Goal: Task Accomplishment & Management: Complete application form

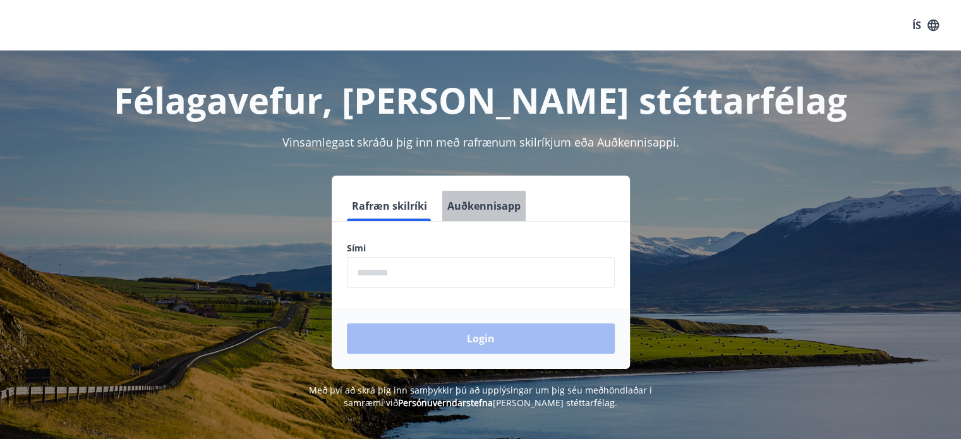
click at [486, 205] on button "Auðkennisapp" at bounding box center [483, 206] width 83 height 30
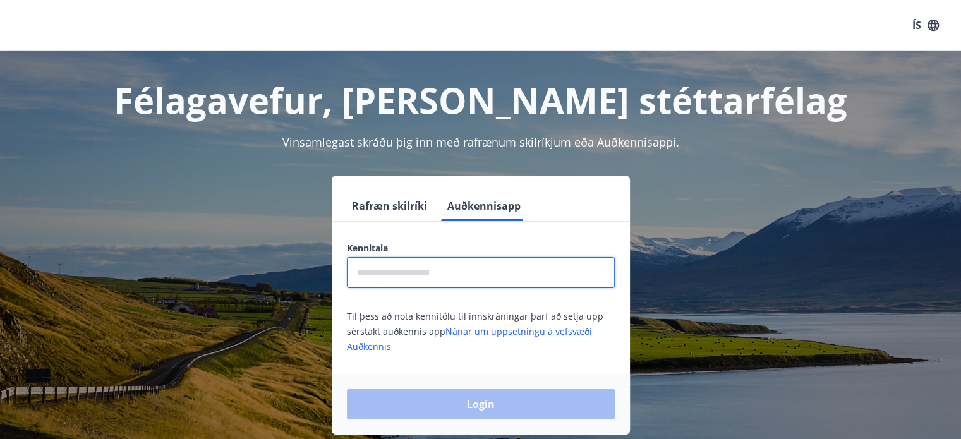
click at [445, 263] on input "text" at bounding box center [481, 272] width 268 height 31
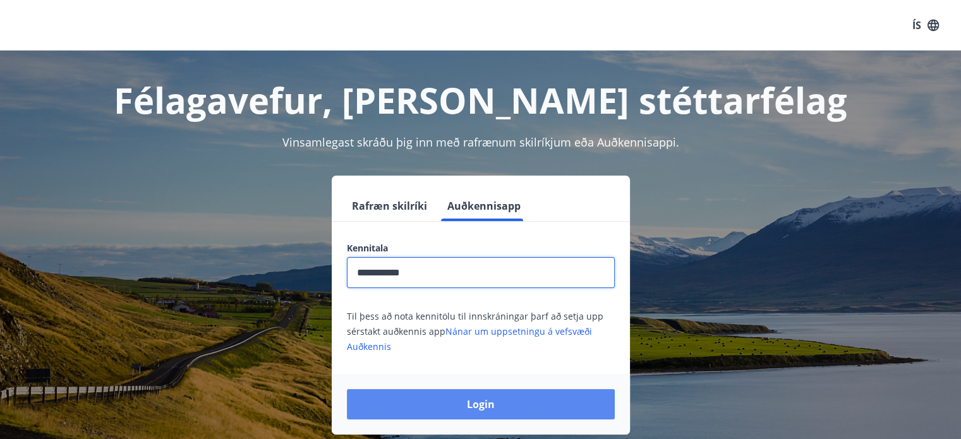
type input "**********"
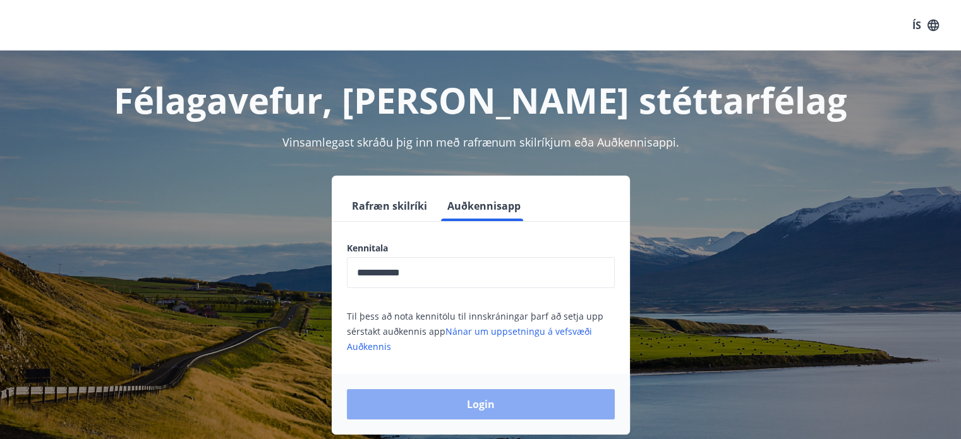
click at [459, 399] on button "Login" at bounding box center [481, 404] width 268 height 30
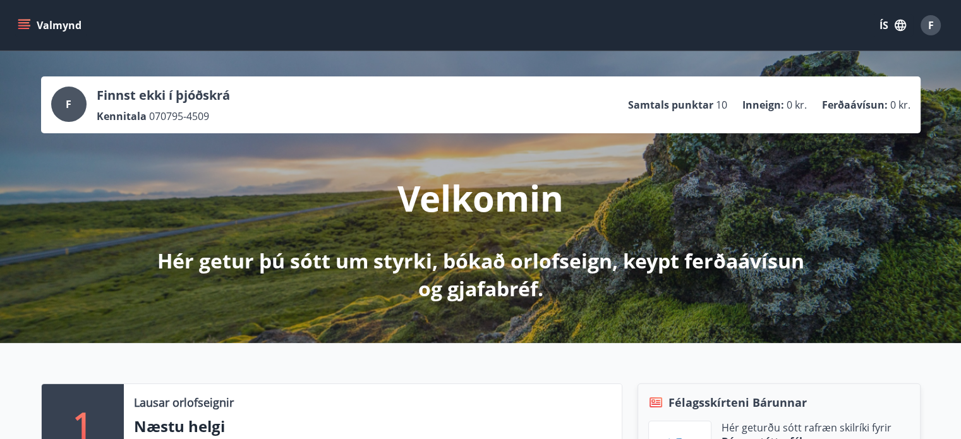
click at [25, 25] on icon "menu" at bounding box center [25, 25] width 14 height 1
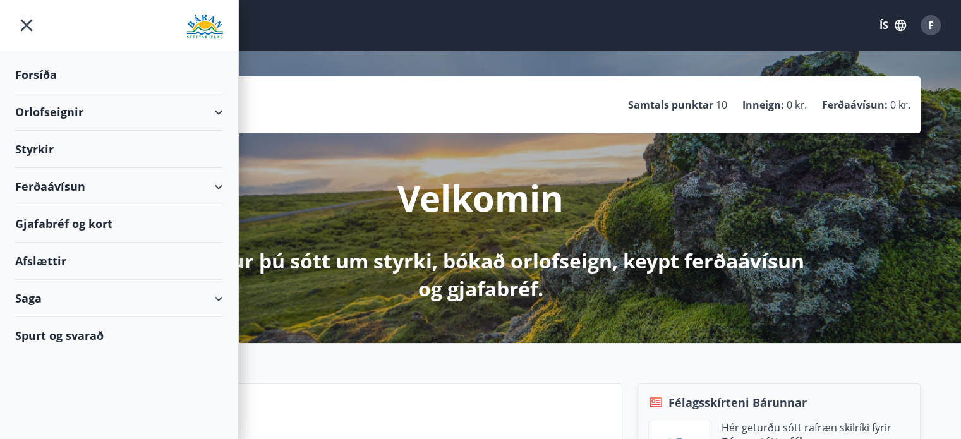
click at [891, 30] on button "ÍS" at bounding box center [892, 25] width 40 height 23
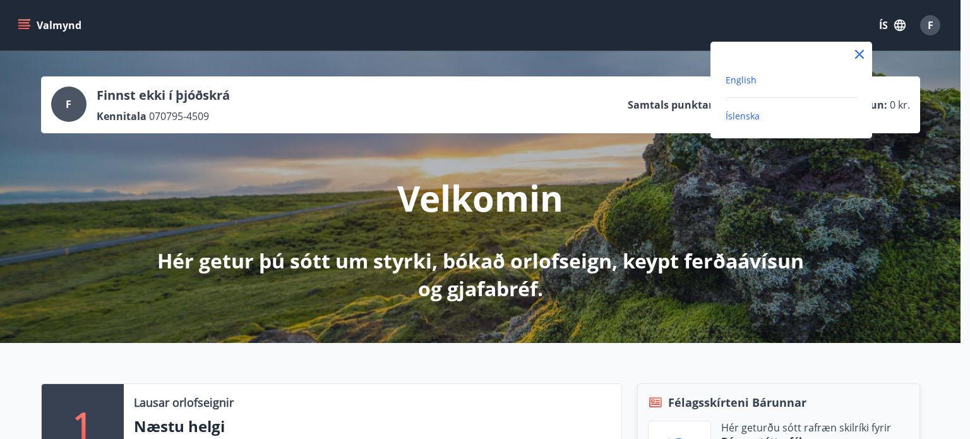
click at [746, 80] on span "English" at bounding box center [741, 80] width 31 height 12
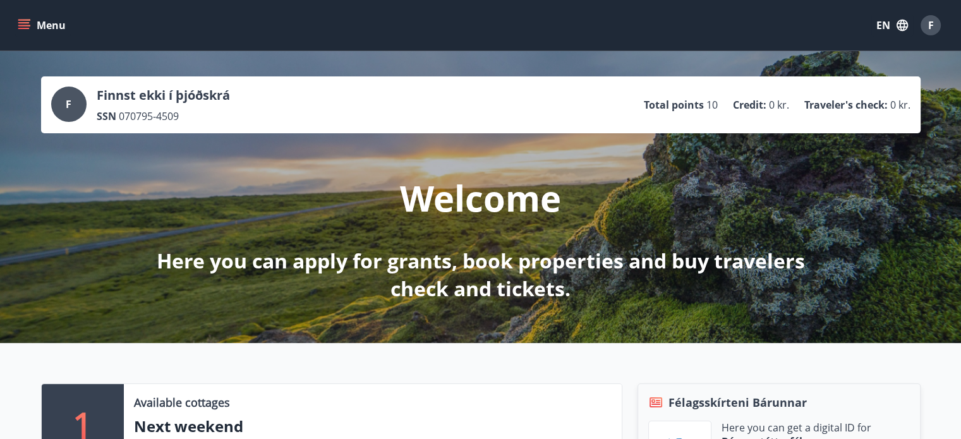
click at [25, 22] on icon "menu" at bounding box center [23, 22] width 11 height 1
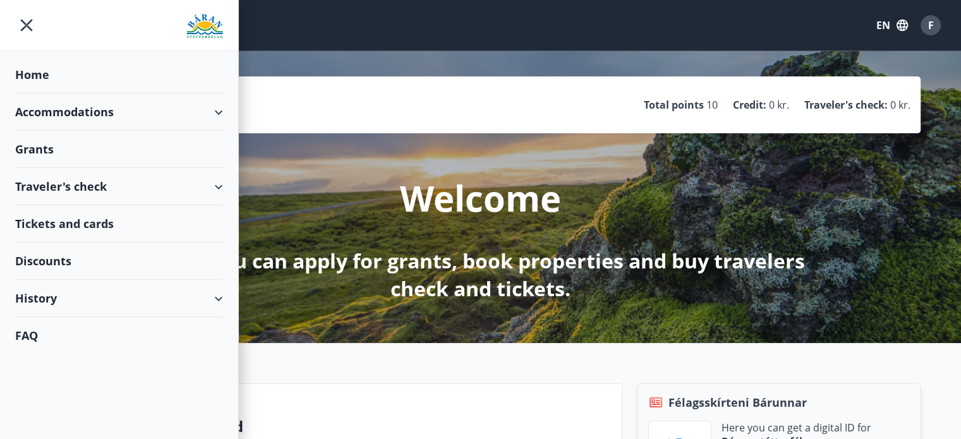
click at [37, 93] on div "Grants" at bounding box center [119, 74] width 208 height 37
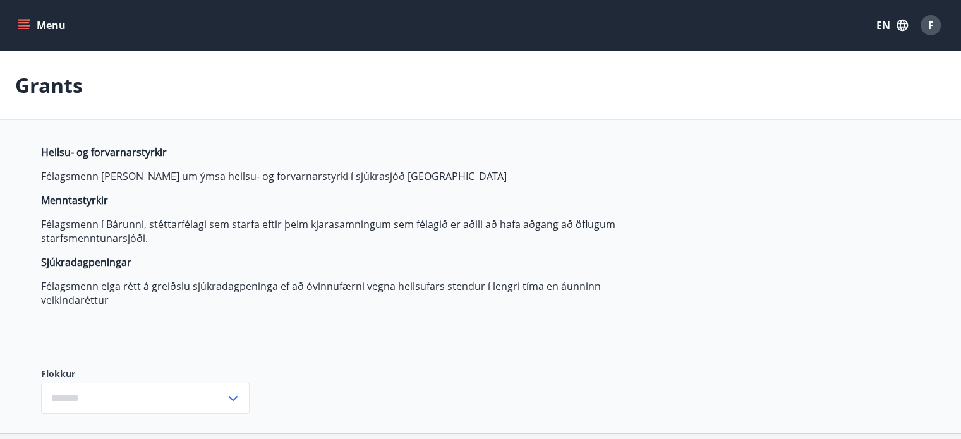
type input "***"
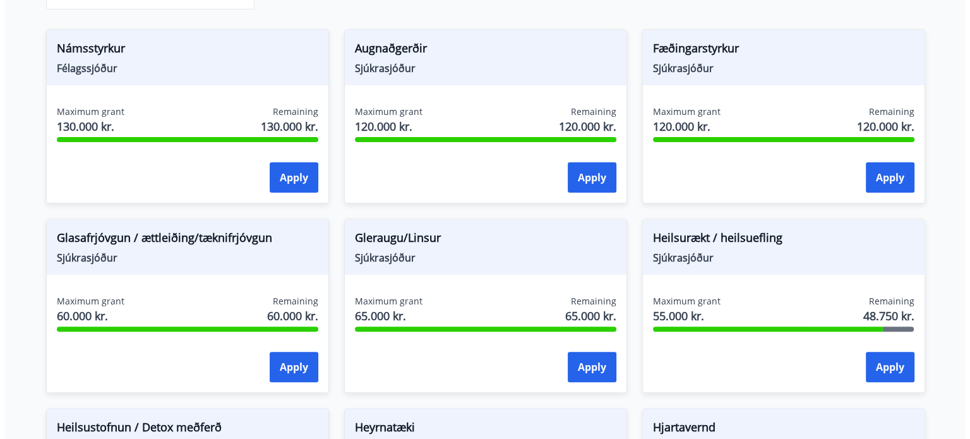
scroll to position [404, 0]
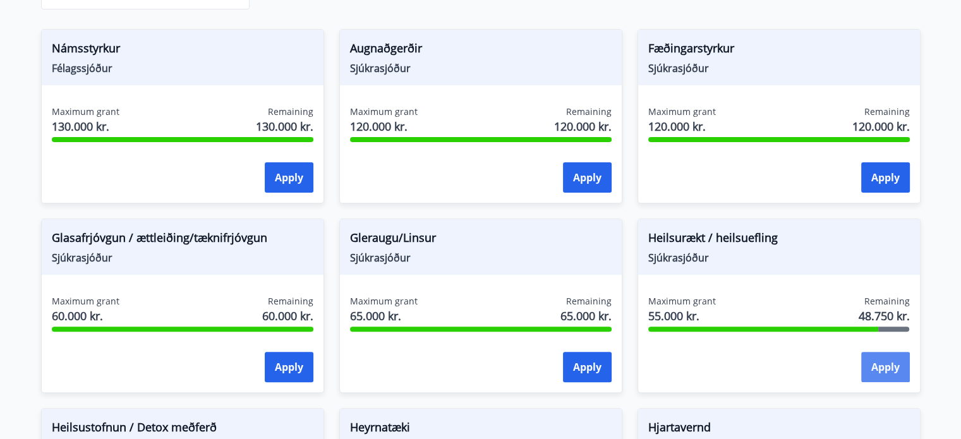
click at [897, 371] on button "Apply" at bounding box center [885, 367] width 49 height 30
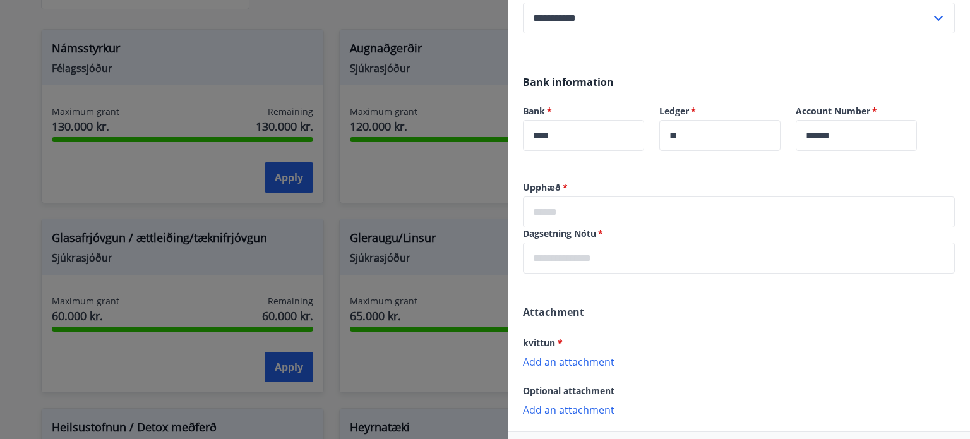
scroll to position [248, 0]
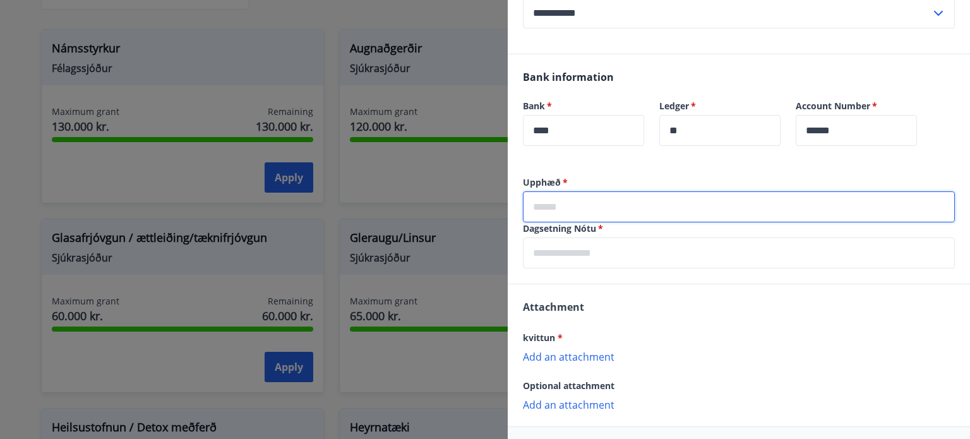
click at [617, 201] on input "text" at bounding box center [739, 206] width 432 height 31
type input "*****"
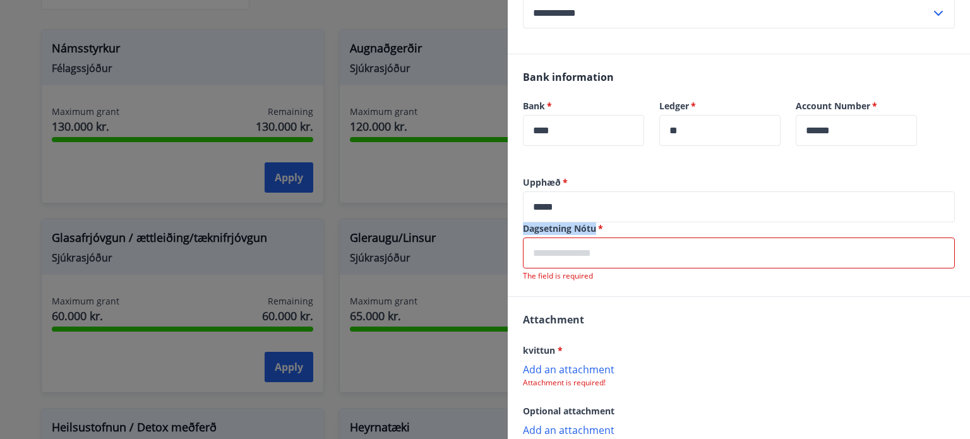
drag, startPoint x: 596, startPoint y: 227, endPoint x: 524, endPoint y: 229, distance: 72.0
click at [524, 229] on label "Dagsetning Nótu   *" at bounding box center [739, 228] width 432 height 13
copy label "Dagsetning Nótu"
click at [606, 249] on input "text" at bounding box center [739, 253] width 432 height 31
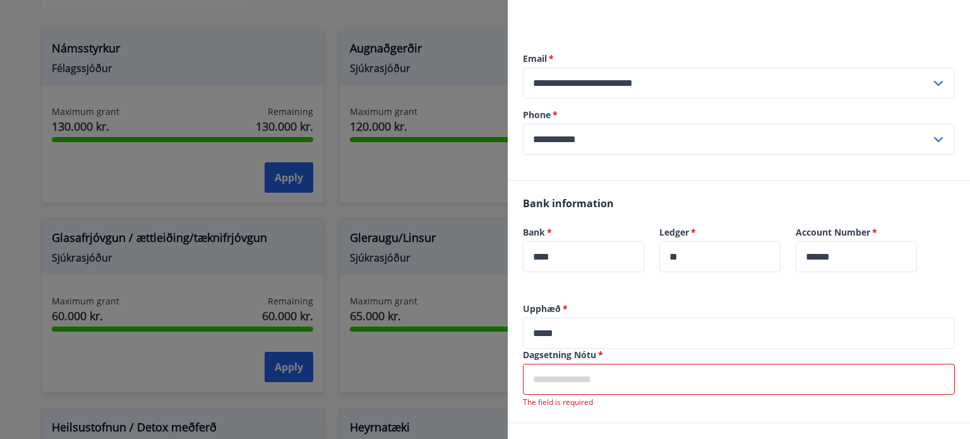
scroll to position [133, 0]
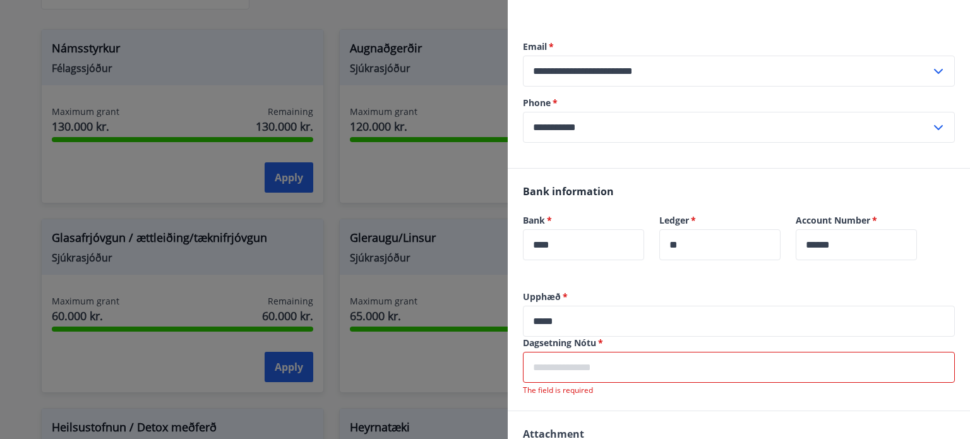
click at [591, 370] on input "text" at bounding box center [739, 367] width 432 height 31
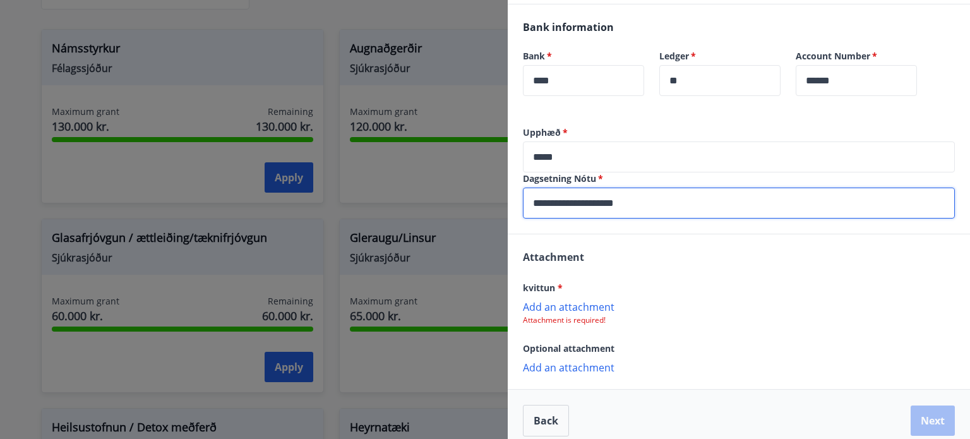
scroll to position [310, 0]
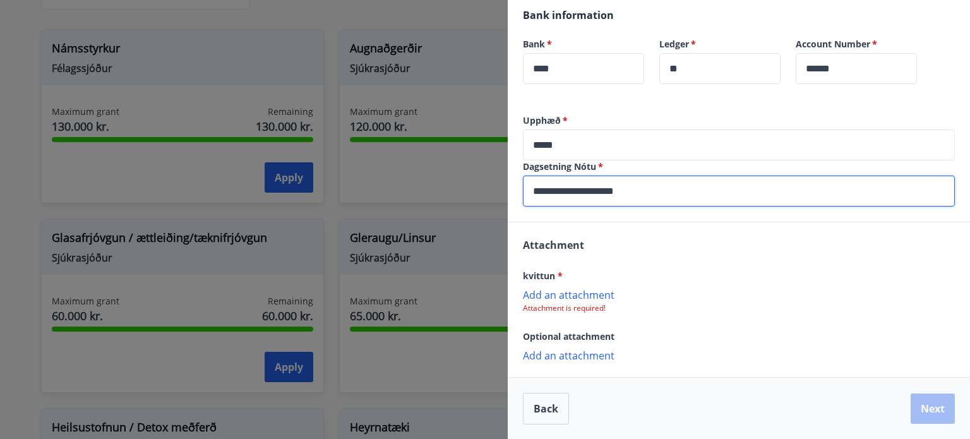
type input "**********"
click at [596, 298] on p "Add an attachment" at bounding box center [739, 294] width 432 height 13
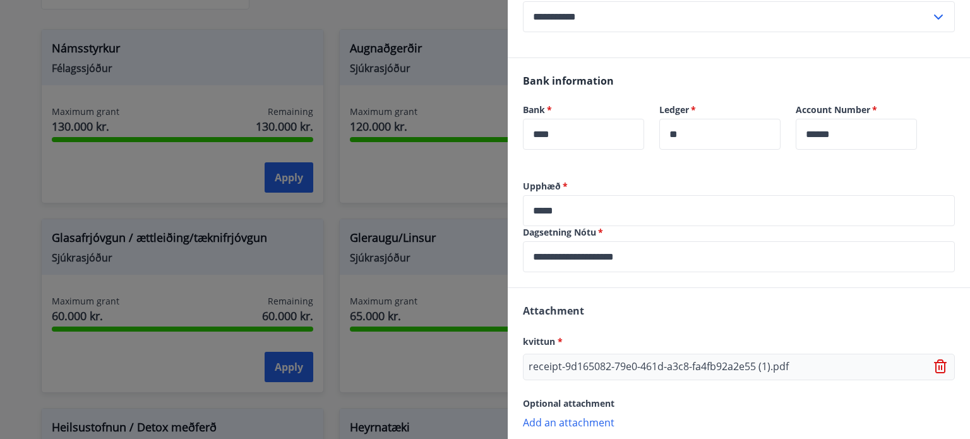
scroll to position [311, 0]
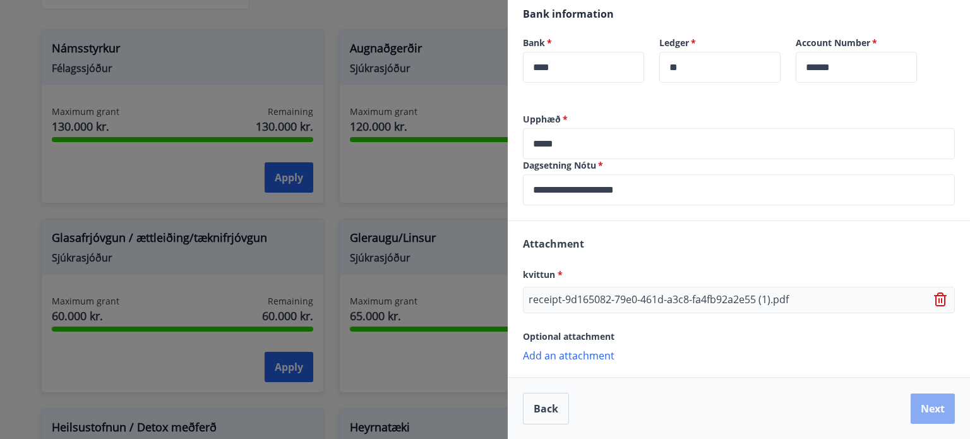
click at [917, 411] on button "Next" at bounding box center [933, 409] width 44 height 30
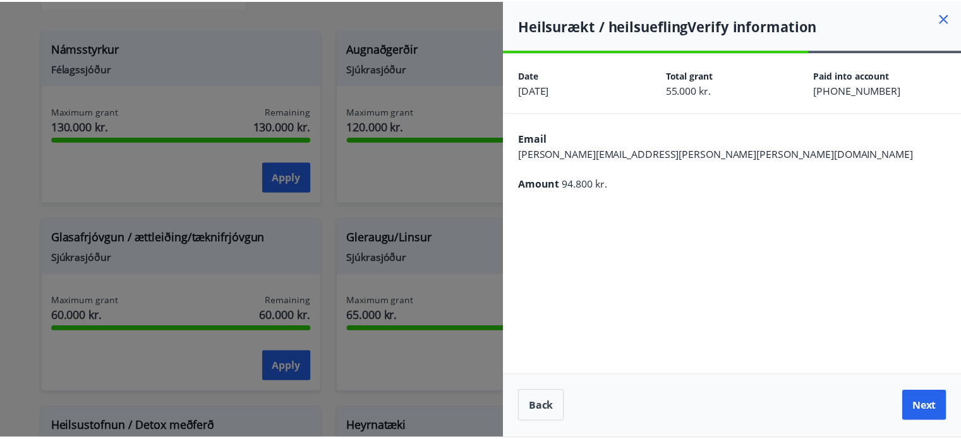
scroll to position [0, 0]
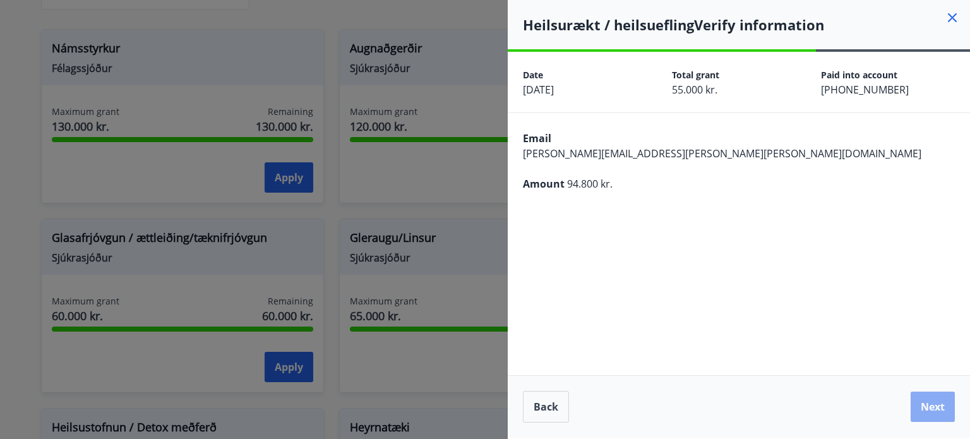
click at [928, 407] on button "Next" at bounding box center [933, 407] width 44 height 30
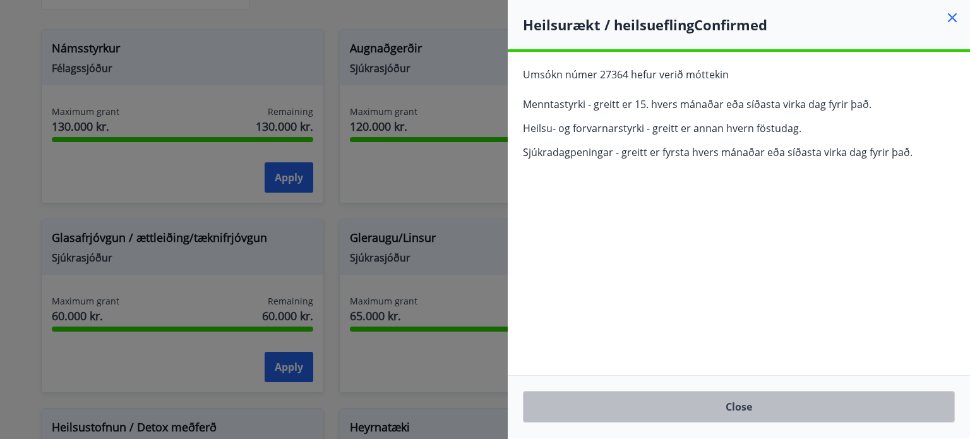
click at [744, 405] on button "Close" at bounding box center [739, 407] width 432 height 32
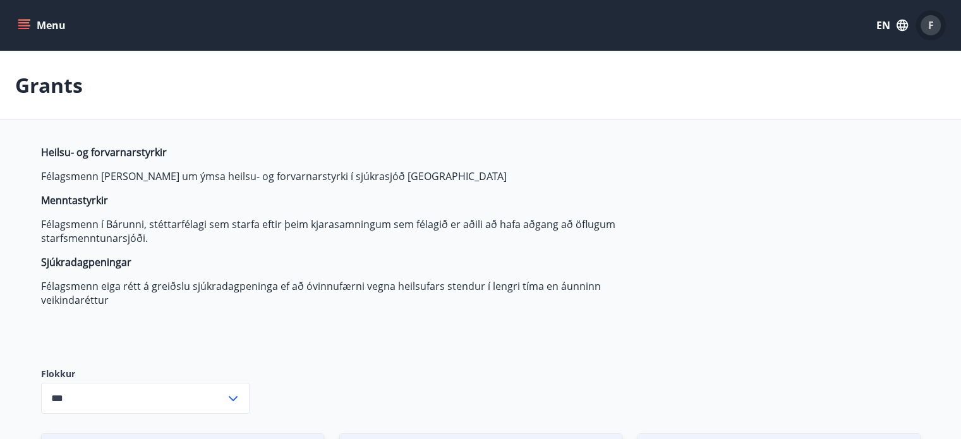
click at [936, 29] on div "F" at bounding box center [930, 25] width 20 height 20
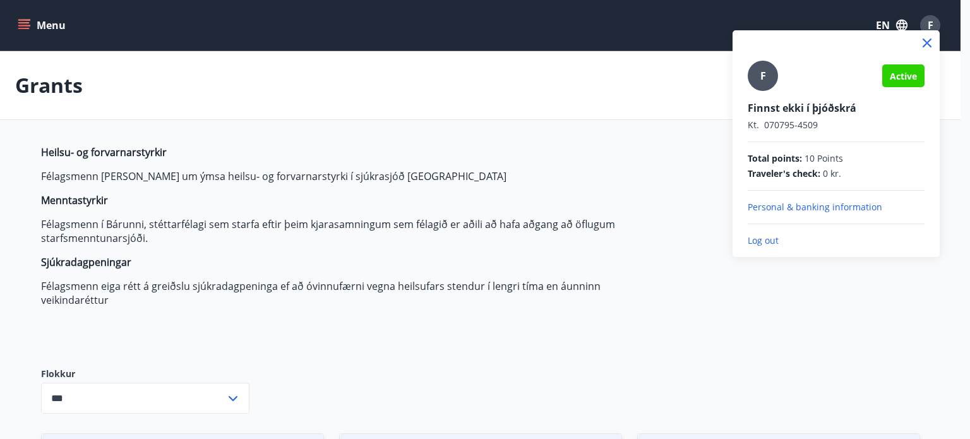
click at [763, 242] on p "Log out" at bounding box center [836, 240] width 177 height 13
